Goal: Task Accomplishment & Management: Manage account settings

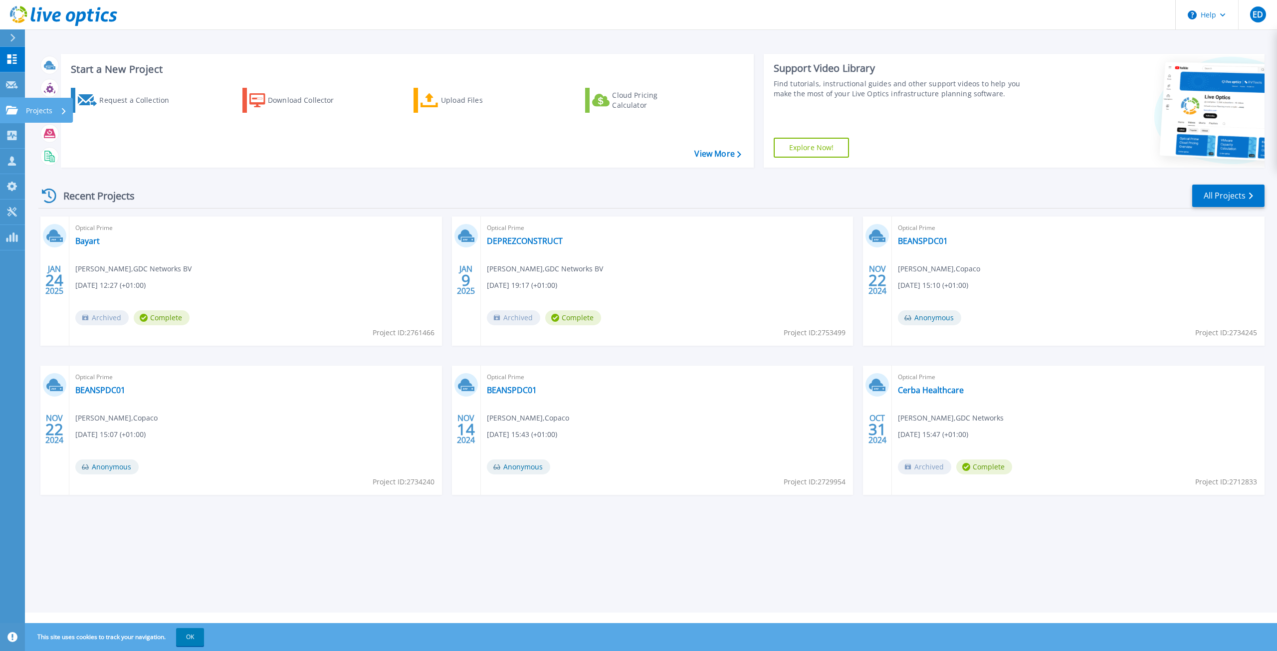
click at [16, 105] on link "Projects Projects" at bounding box center [12, 110] width 25 height 25
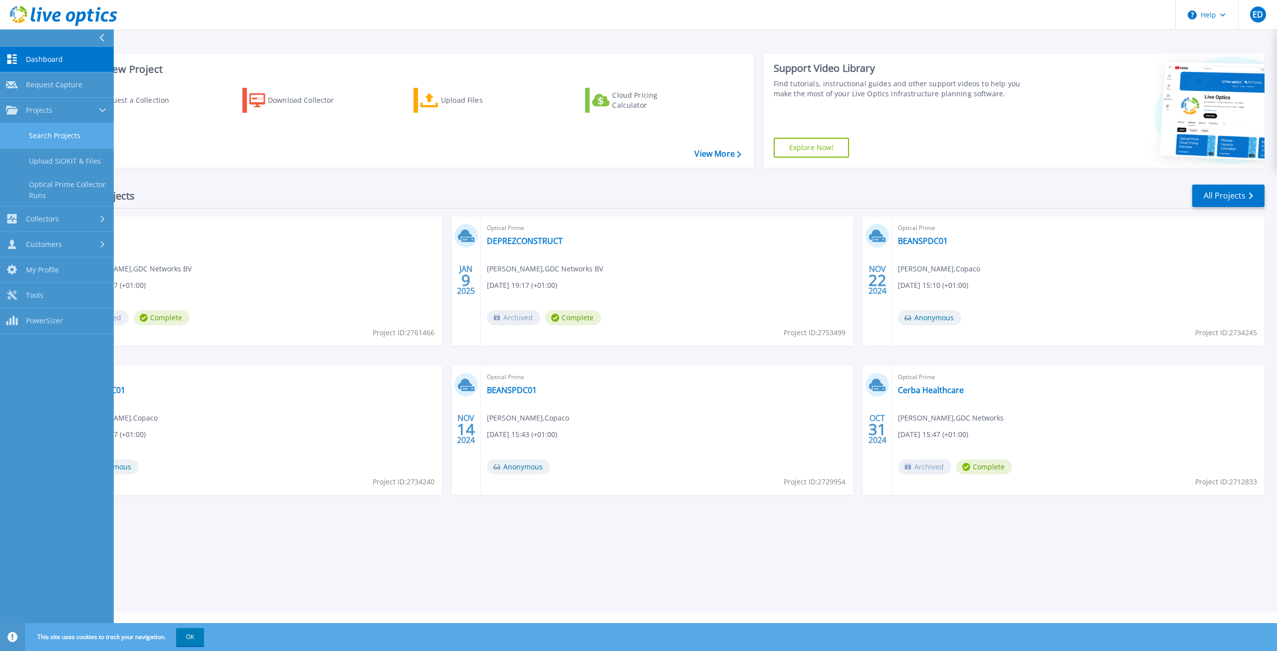
click at [71, 137] on link "Search Projects" at bounding box center [57, 135] width 114 height 25
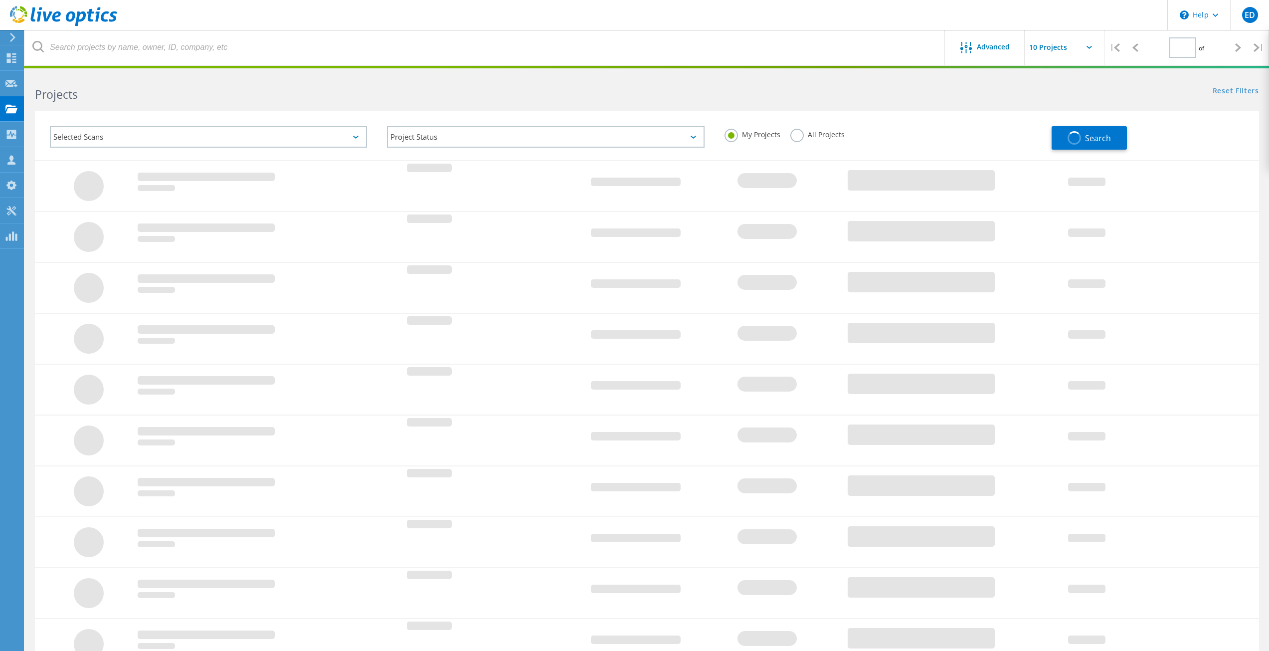
type input "1"
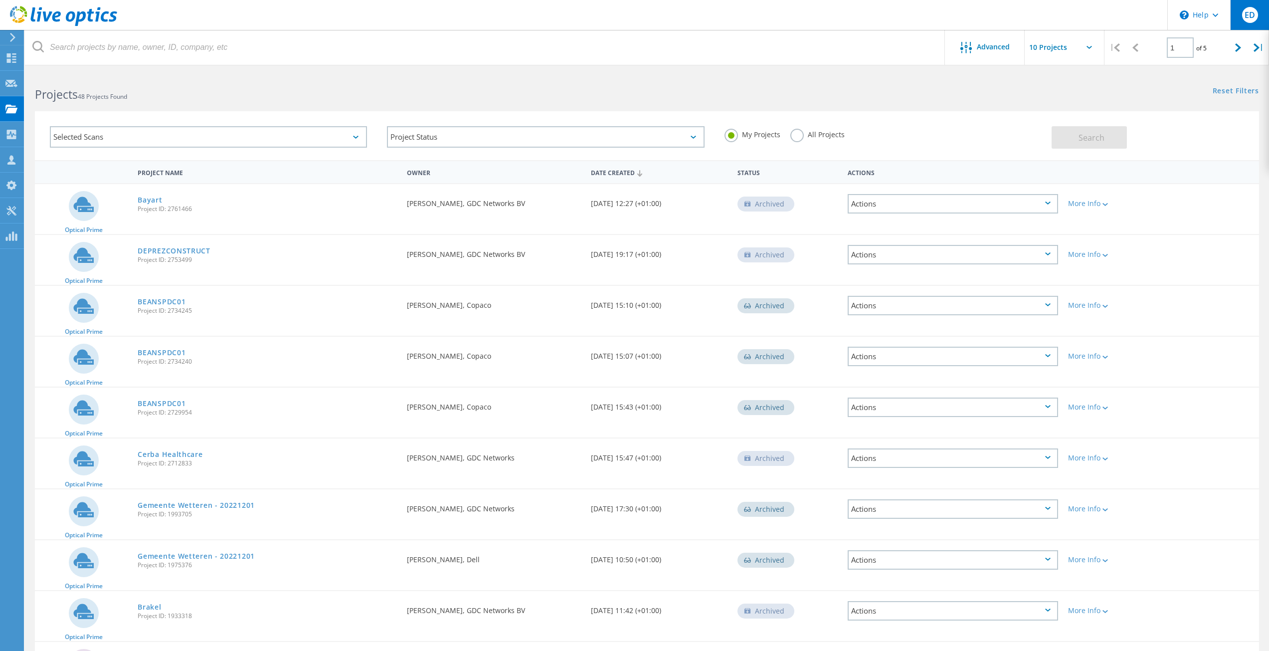
click at [1262, 7] on div "ED" at bounding box center [1249, 15] width 39 height 30
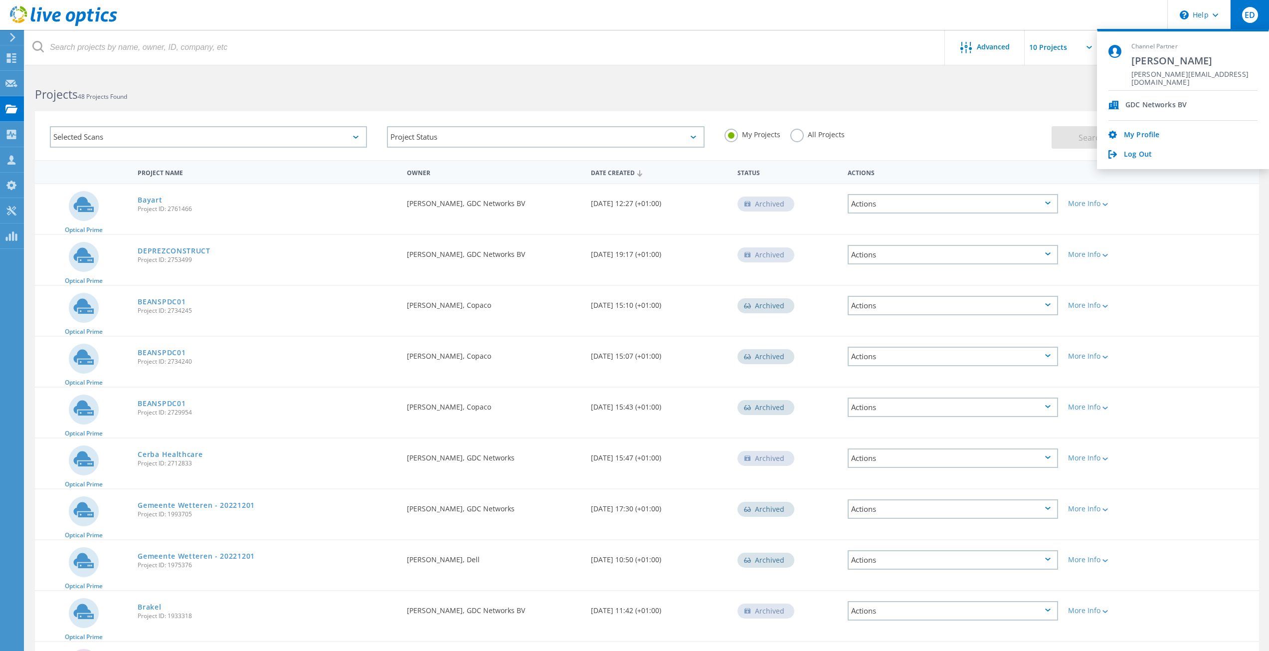
click at [810, 138] on label "All Projects" at bounding box center [817, 133] width 54 height 9
click at [0, 0] on input "All Projects" at bounding box center [0, 0] width 0 height 0
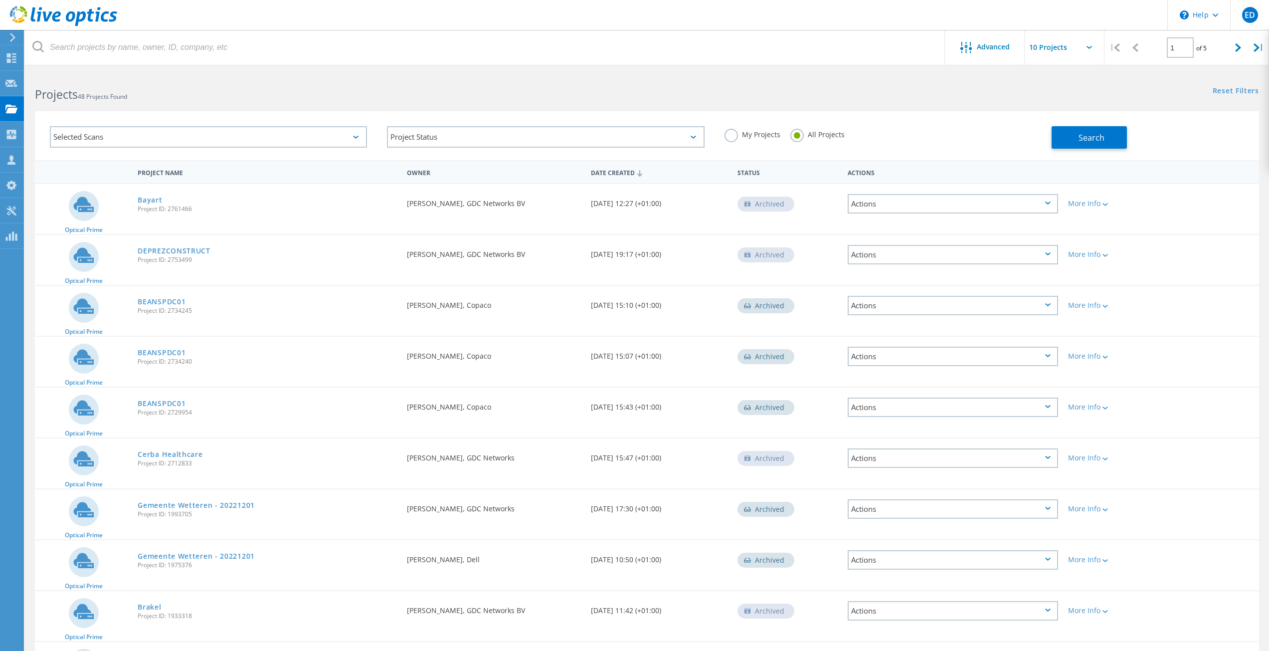
click at [138, 164] on div "Project Name" at bounding box center [267, 172] width 269 height 18
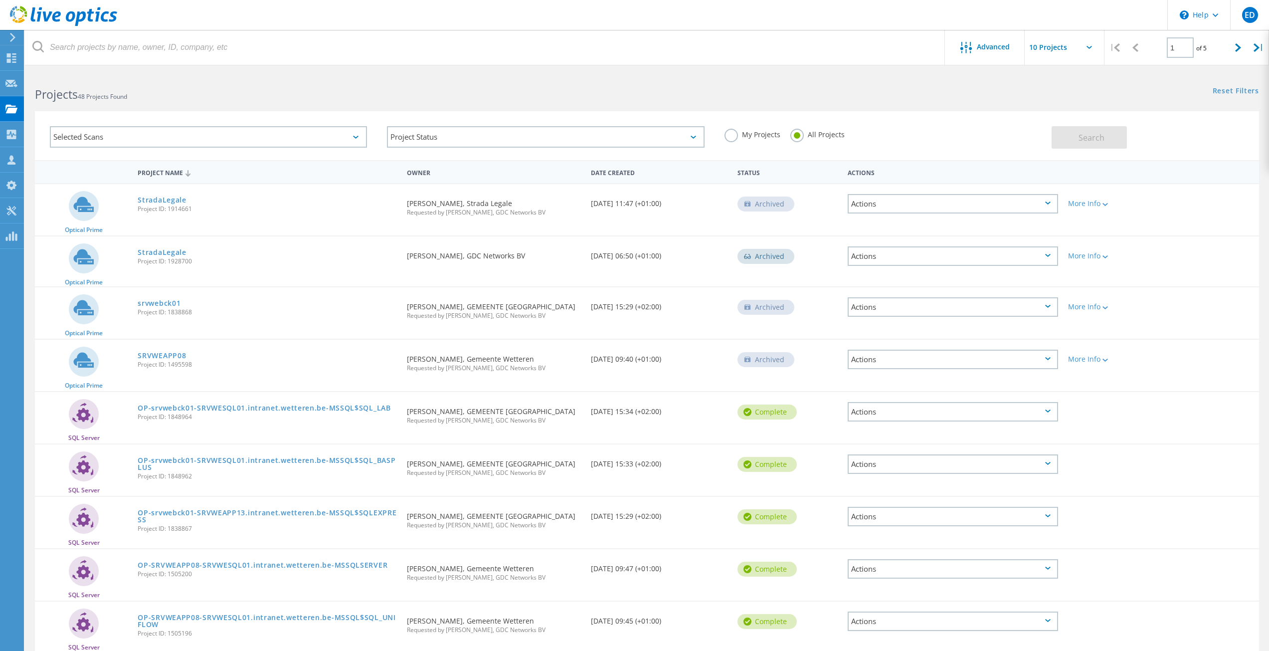
click at [624, 174] on div "Date Created" at bounding box center [659, 172] width 147 height 18
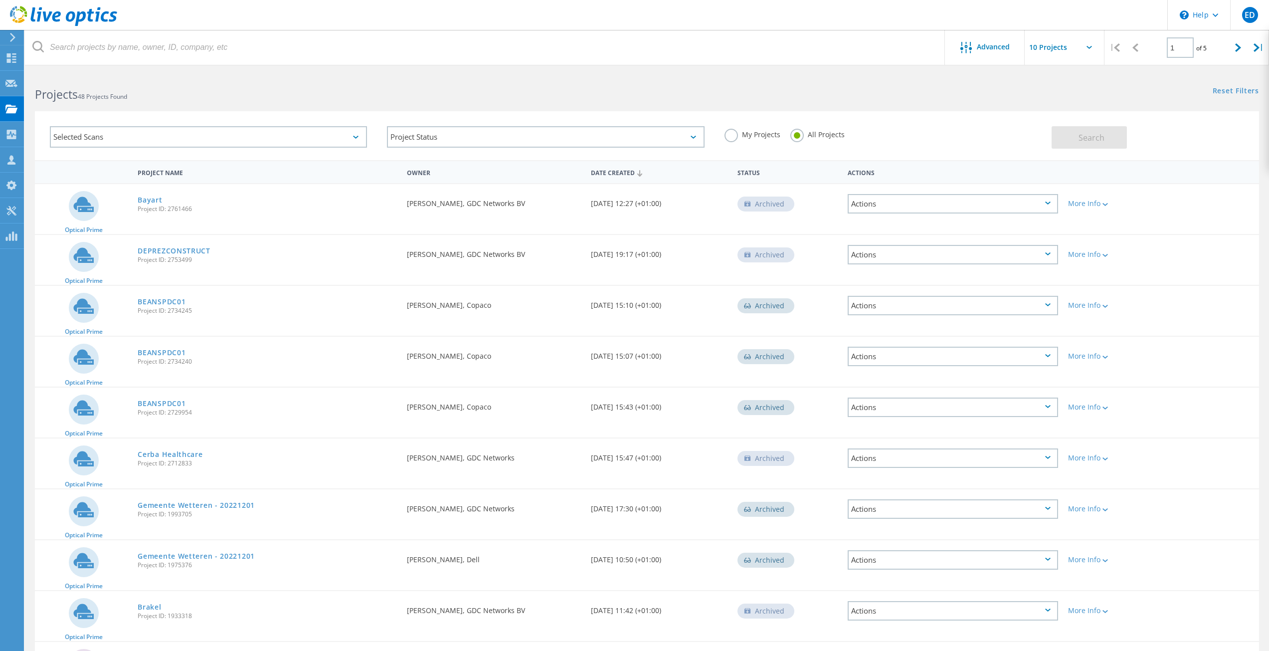
click at [624, 174] on div "Date Created" at bounding box center [659, 172] width 147 height 19
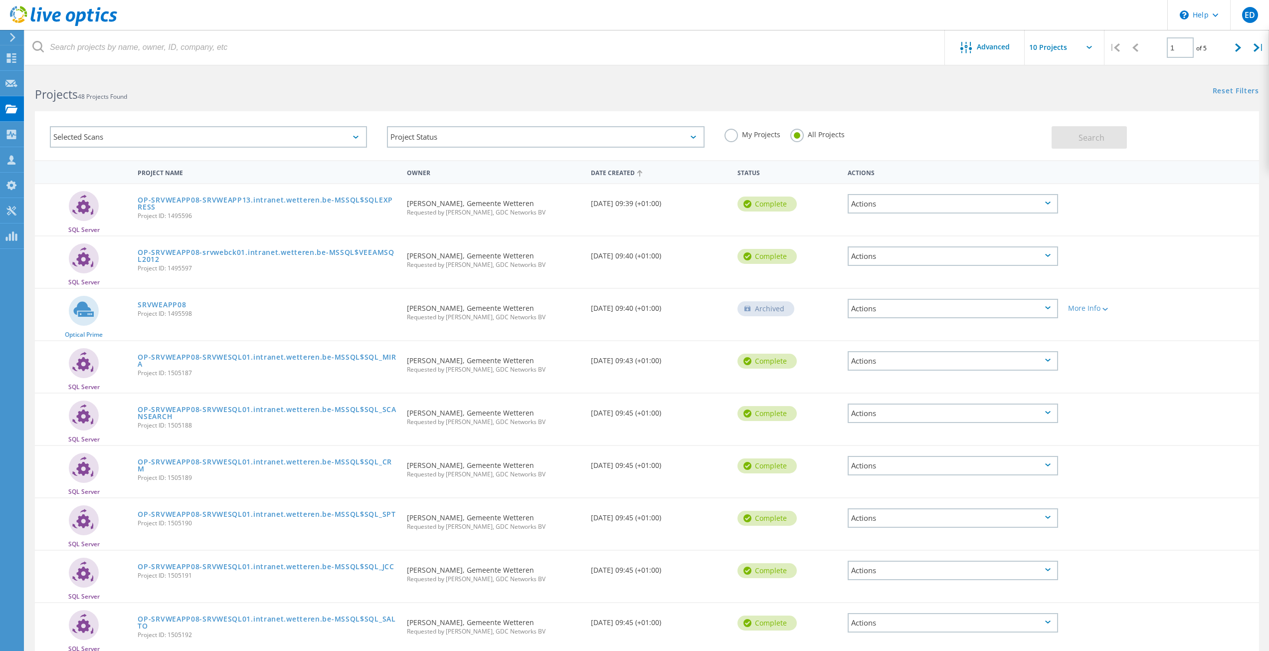
click at [624, 174] on div "Date Created" at bounding box center [659, 172] width 147 height 19
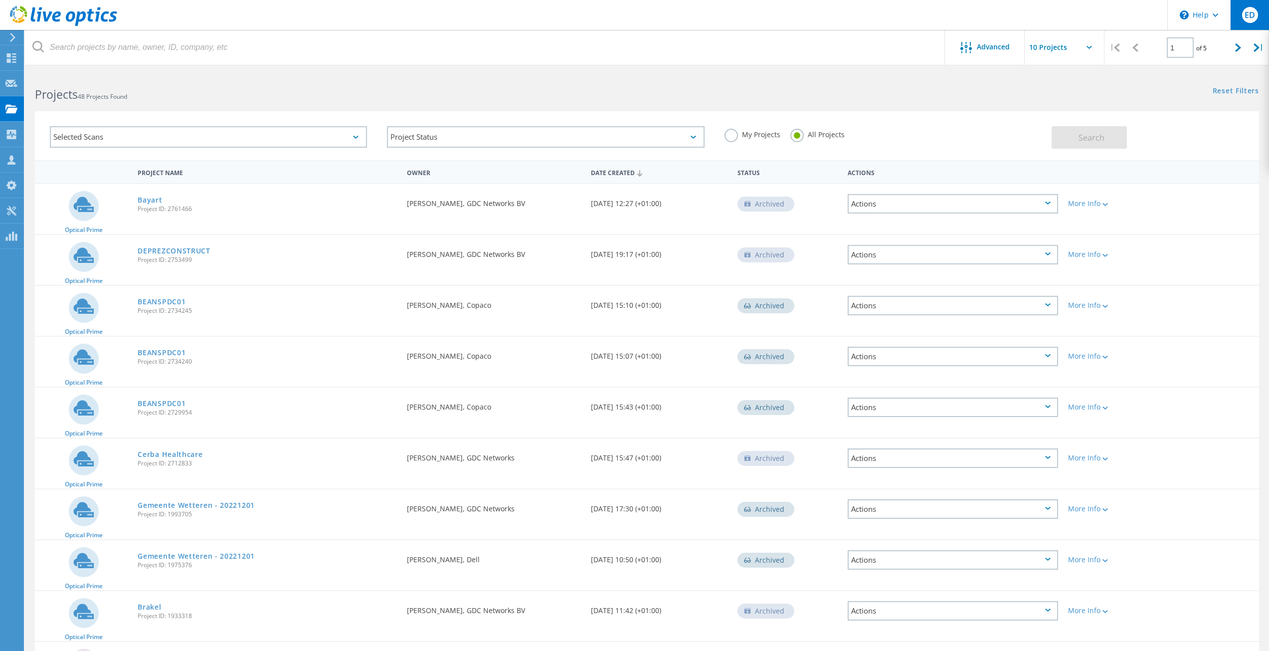
click at [1250, 12] on span "ED" at bounding box center [1250, 15] width 10 height 8
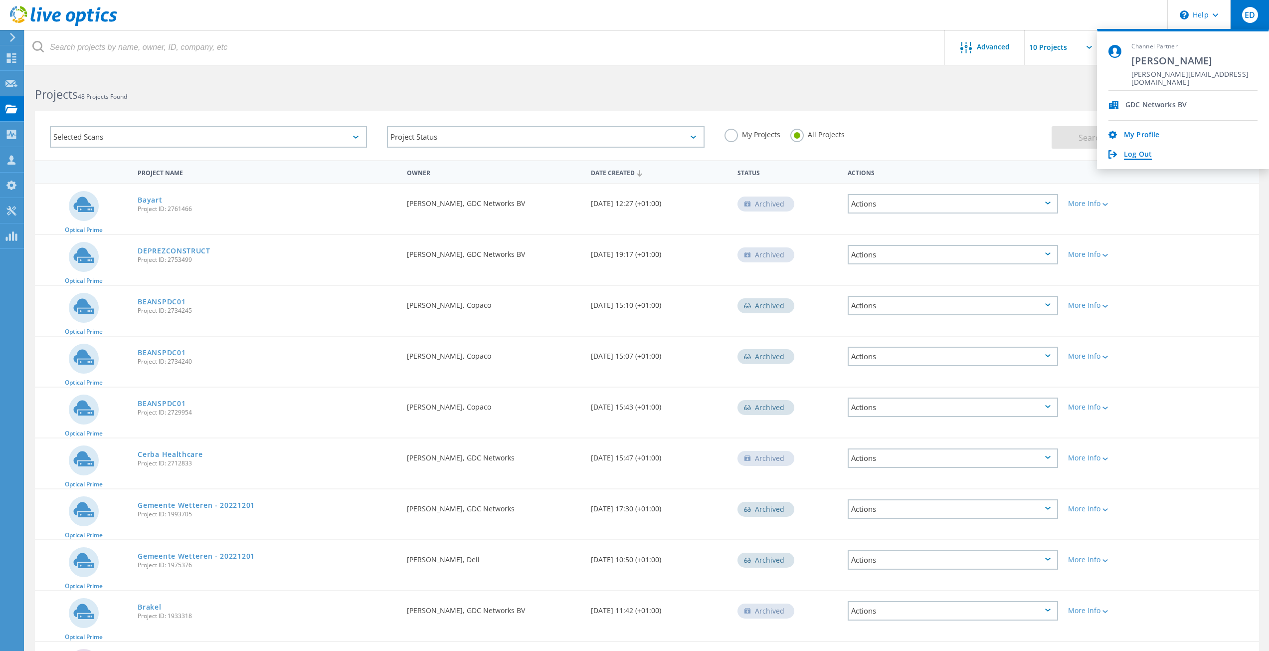
click at [1135, 154] on link "Log Out" at bounding box center [1138, 154] width 28 height 9
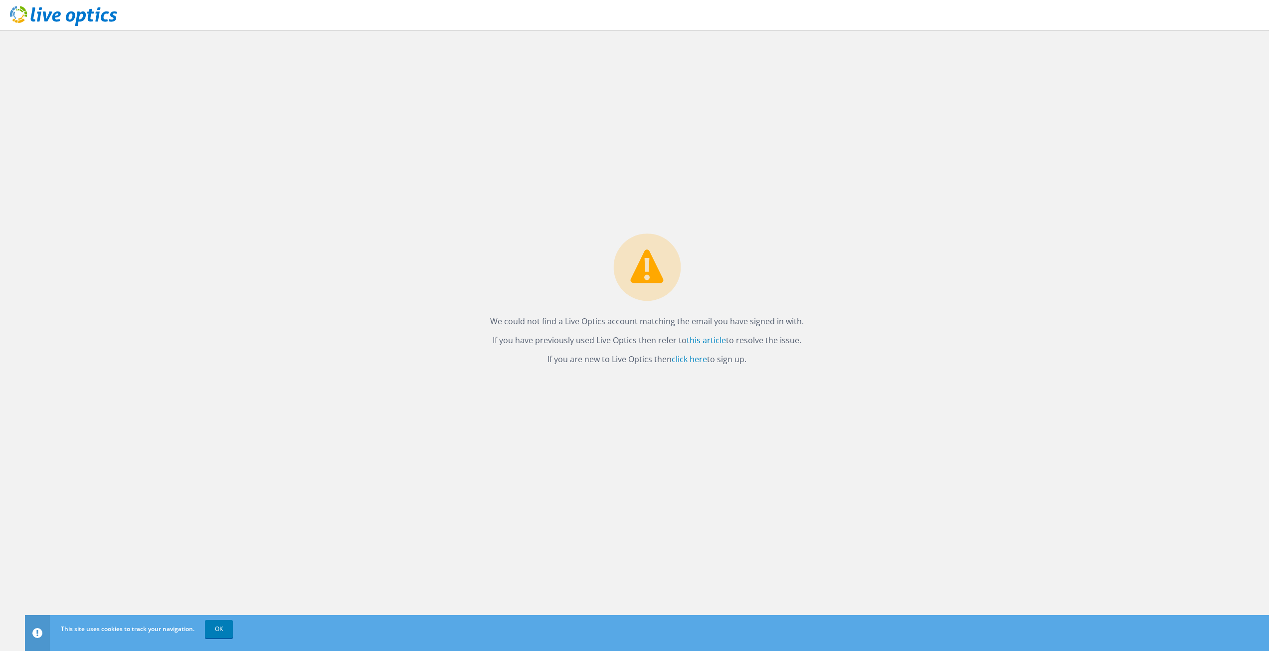
click at [708, 212] on div "We could not find a Live Optics account matching the email you have signed in w…" at bounding box center [647, 340] width 1244 height 621
click at [697, 357] on link "click here" at bounding box center [689, 359] width 35 height 11
click at [53, 11] on icon at bounding box center [63, 16] width 107 height 20
click at [223, 624] on link "OK" at bounding box center [219, 629] width 28 height 18
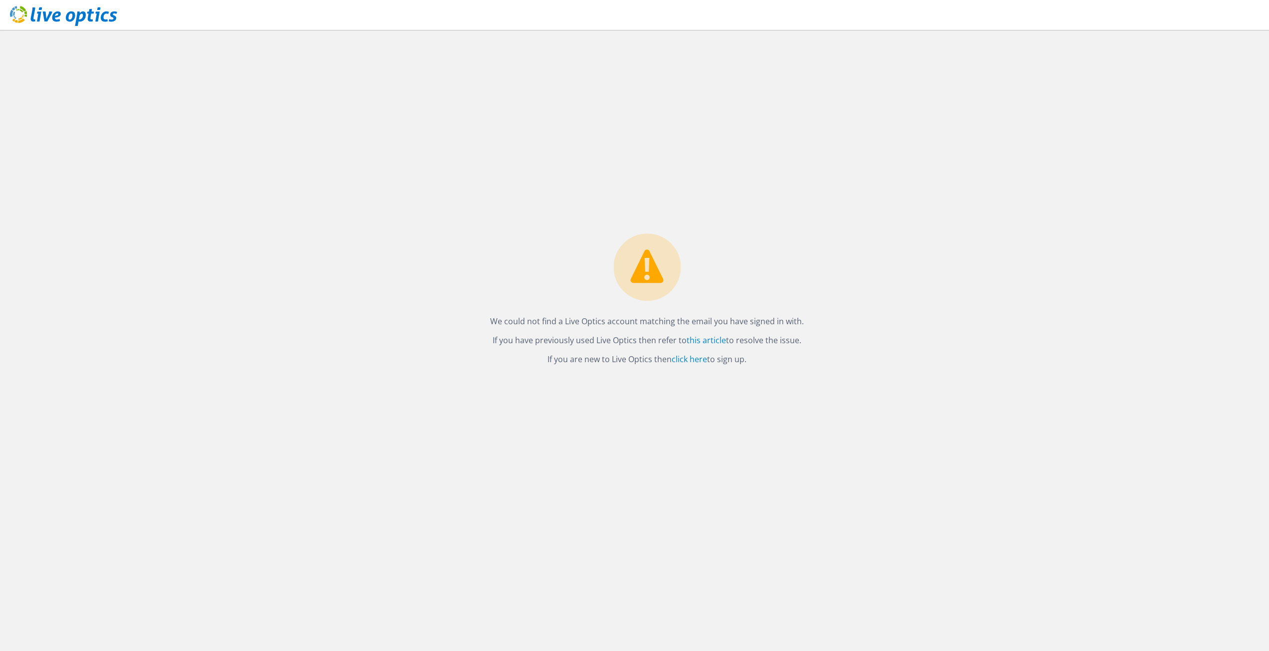
click at [8, 22] on div at bounding box center [58, 16] width 117 height 33
click at [23, 17] on icon at bounding box center [63, 16] width 107 height 20
click at [1000, 201] on div "We could not find a Live Optics account matching the email you have signed in w…" at bounding box center [647, 340] width 1244 height 621
